Goal: Task Accomplishment & Management: Manage account settings

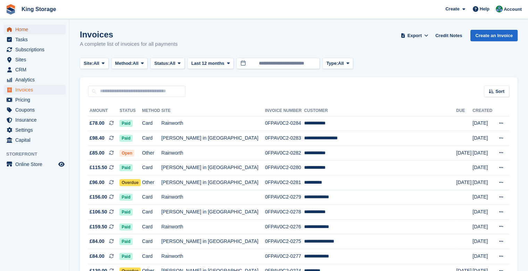
click at [18, 31] on span "Home" at bounding box center [36, 30] width 42 height 10
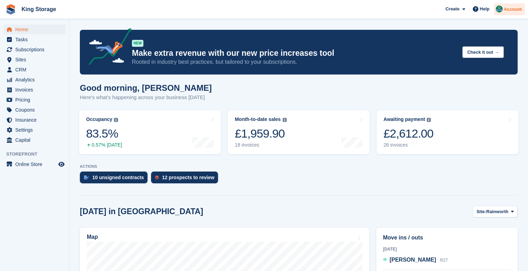
click at [511, 9] on span "Account" at bounding box center [513, 9] width 18 height 7
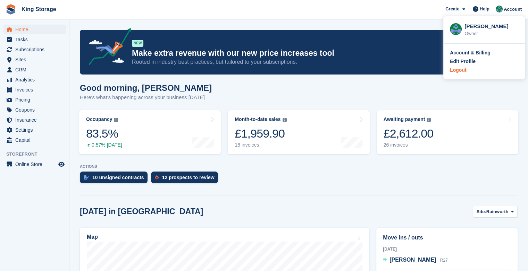
click at [455, 69] on div "Logout" at bounding box center [458, 70] width 16 height 7
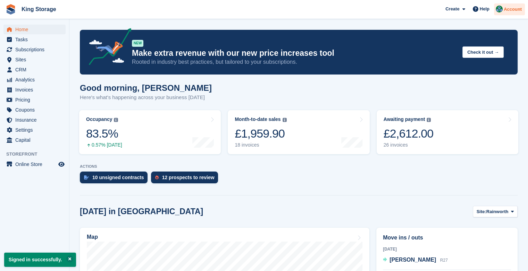
click at [510, 11] on span "Account" at bounding box center [513, 9] width 18 height 7
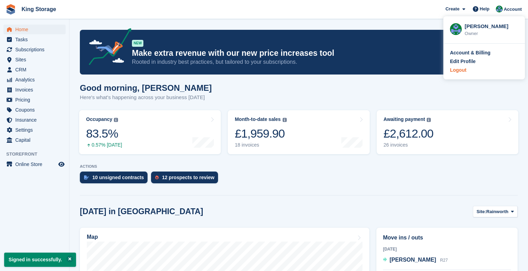
click at [454, 71] on div "Logout" at bounding box center [458, 70] width 16 height 7
